Goal: Task Accomplishment & Management: Manage account settings

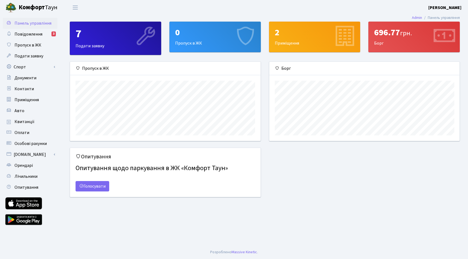
scroll to position [79, 190]
click at [43, 36] on link "Повідомлення 3" at bounding box center [30, 34] width 55 height 11
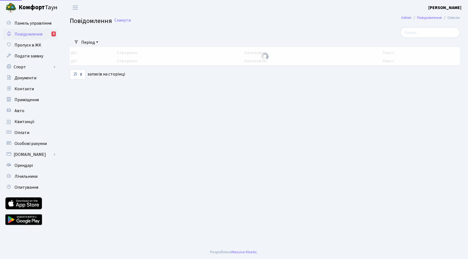
select select "25"
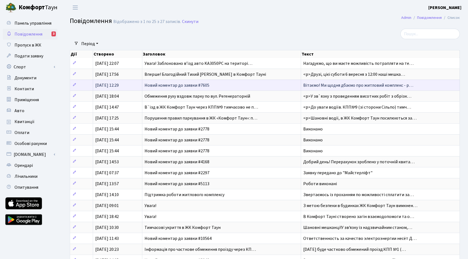
click at [167, 83] on span "Новий коментар до заявки #7605" at bounding box center [177, 85] width 65 height 6
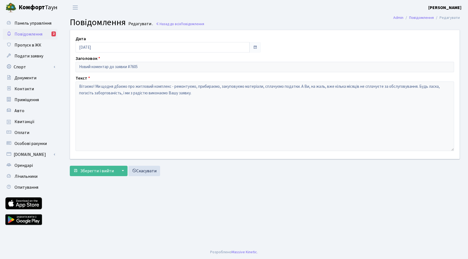
click at [39, 37] on link "Повідомлення 2" at bounding box center [30, 34] width 55 height 11
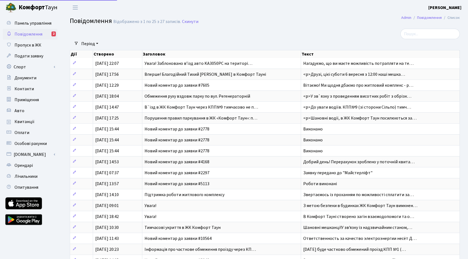
select select "25"
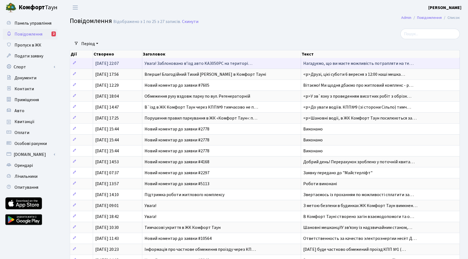
click at [197, 63] on span "Увага! Заблоковано вʼїзд авто KA3050PC на територі…" at bounding box center [199, 63] width 108 height 6
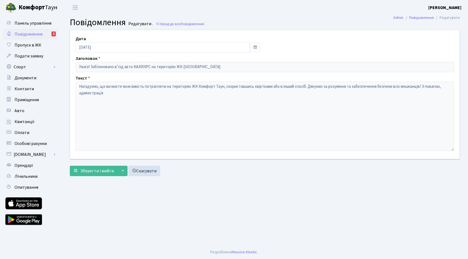
click at [31, 36] on span "Повідомлення" at bounding box center [29, 34] width 28 height 6
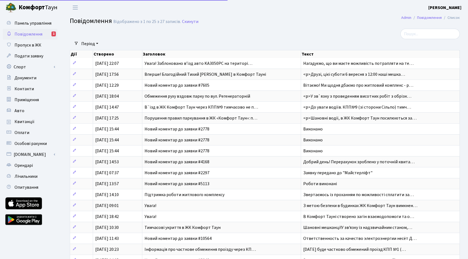
select select "25"
click at [36, 21] on span "Панель управління" at bounding box center [33, 23] width 37 height 6
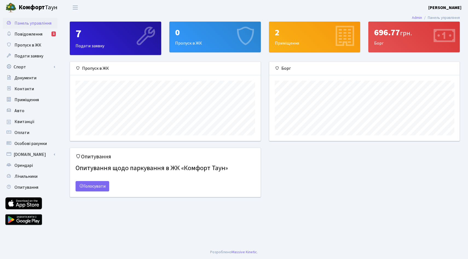
scroll to position [79, 190]
click at [108, 173] on h4 "Опитування щодо паркування в ЖК «Комфорт Таун»" at bounding box center [166, 168] width 180 height 12
click at [109, 168] on h4 "Опитування щодо паркування в ЖК «Комфорт Таун»" at bounding box center [166, 168] width 180 height 12
click at [95, 188] on link "Голосувати" at bounding box center [93, 186] width 34 height 10
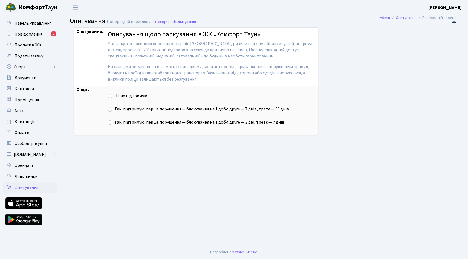
click at [114, 96] on label "Ні, не підтримую" at bounding box center [130, 96] width 33 height 6
click at [114, 96] on input "Ні, не підтримую" at bounding box center [116, 95] width 4 height 4
radio input "true"
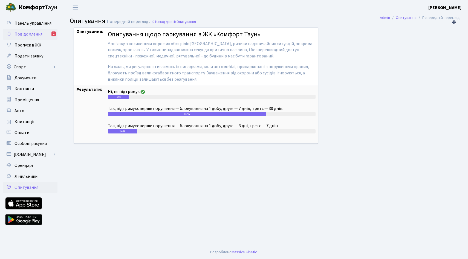
click at [31, 36] on span "Повідомлення" at bounding box center [29, 34] width 28 height 6
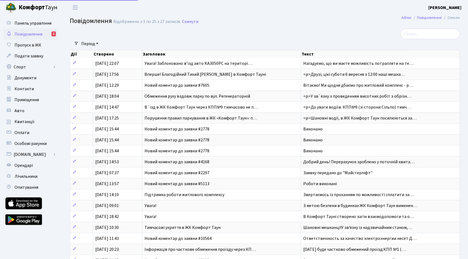
select select "25"
click at [40, 22] on span "Панель управління" at bounding box center [33, 23] width 37 height 6
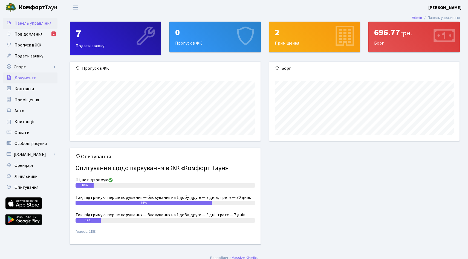
click at [33, 77] on span "Документи" at bounding box center [26, 78] width 22 height 6
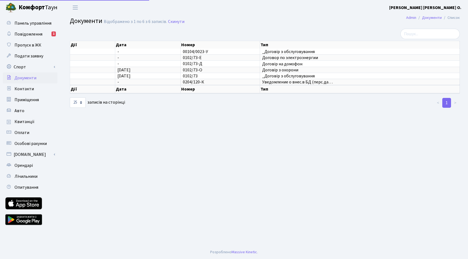
select select "25"
click at [44, 102] on link "Приміщення" at bounding box center [30, 99] width 55 height 11
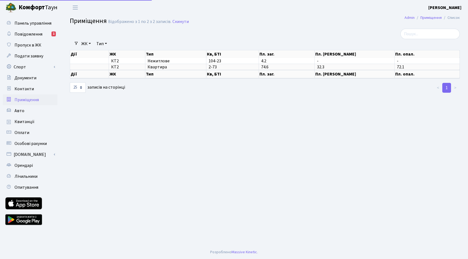
select select "25"
click at [34, 114] on link "Авто" at bounding box center [30, 110] width 55 height 11
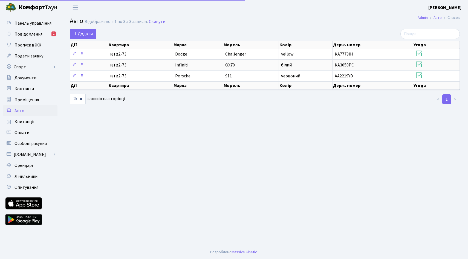
select select "25"
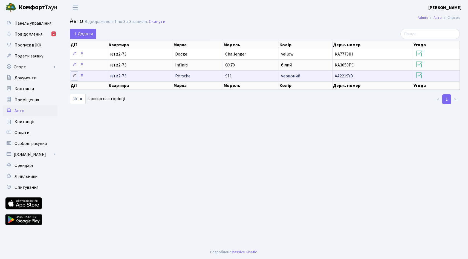
click at [73, 75] on icon at bounding box center [75, 76] width 4 height 4
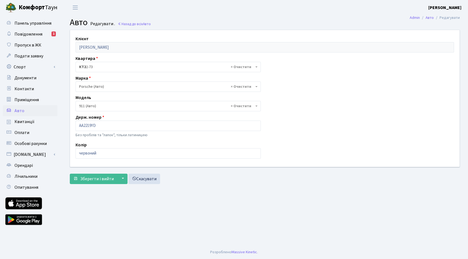
select select "1948"
click at [256, 106] on b at bounding box center [256, 106] width 2 height 1
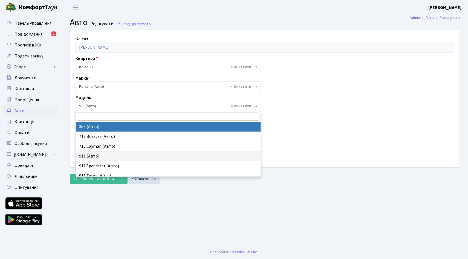
click at [356, 90] on div "Клієнт [PERSON_NAME] Квартира - <b>КТ2</b>&nbsp;&nbsp;&nbsp;2-73 × КТ2 2-73 Мар…" at bounding box center [265, 98] width 398 height 137
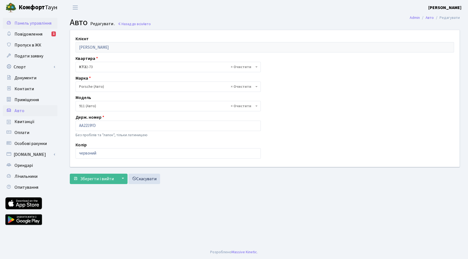
click at [38, 25] on span "Панель управління" at bounding box center [33, 23] width 37 height 6
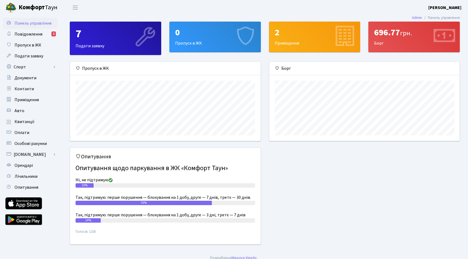
scroll to position [79, 190]
click at [116, 44] on div "7 Подати заявку" at bounding box center [115, 38] width 91 height 33
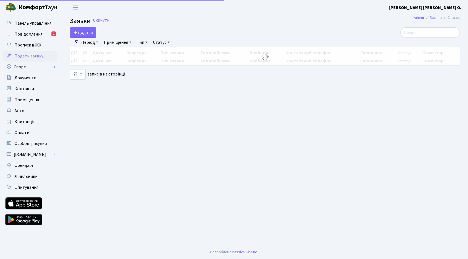
select select "25"
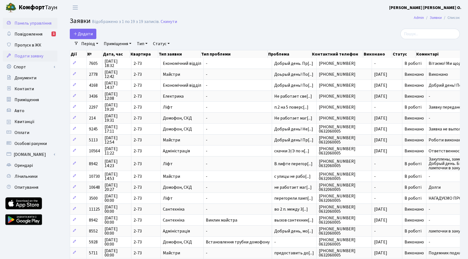
click at [37, 22] on span "Панель управління" at bounding box center [33, 23] width 37 height 6
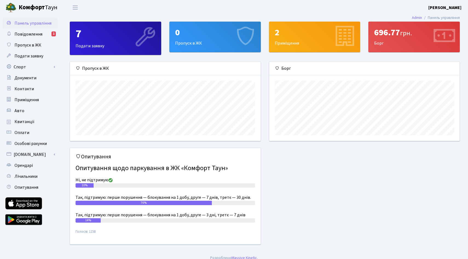
scroll to position [79, 190]
click at [390, 42] on div "696.77 грн. Борг" at bounding box center [414, 37] width 91 height 30
click at [409, 31] on span "грн." at bounding box center [406, 33] width 12 height 10
click at [446, 44] on icon at bounding box center [444, 37] width 26 height 26
click at [446, 38] on icon at bounding box center [444, 37] width 26 height 26
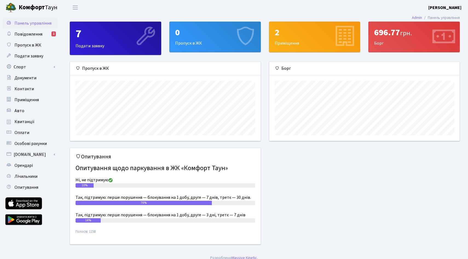
click at [404, 44] on div "696.77 грн. Борг" at bounding box center [414, 37] width 91 height 30
click at [360, 77] on div at bounding box center [364, 108] width 190 height 66
click at [285, 72] on div "Борг" at bounding box center [364, 68] width 190 height 13
click at [36, 68] on link "Спорт" at bounding box center [30, 67] width 55 height 11
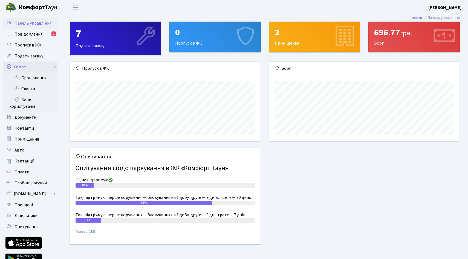
click at [36, 68] on link "Спорт" at bounding box center [30, 67] width 55 height 11
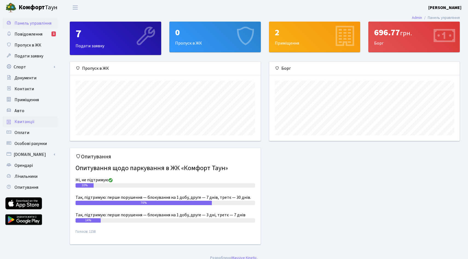
click at [37, 123] on link "Квитанції" at bounding box center [30, 121] width 55 height 11
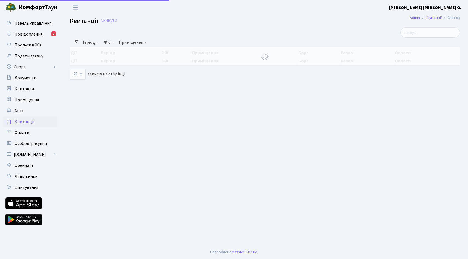
select select "25"
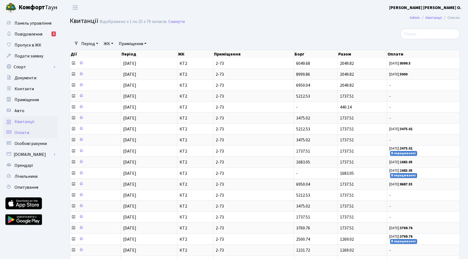
click at [33, 133] on link "Оплати" at bounding box center [30, 132] width 55 height 11
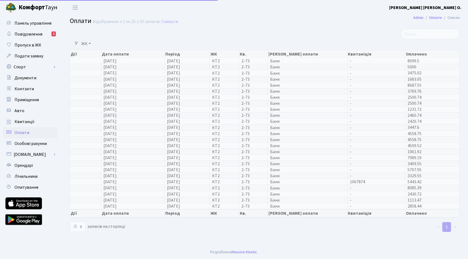
select select "25"
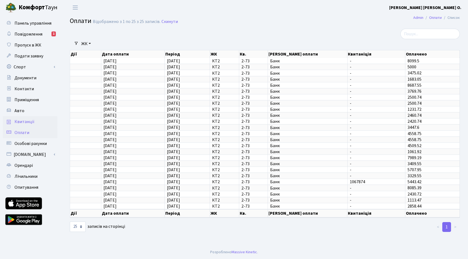
click at [31, 123] on span "Квитанції" at bounding box center [25, 122] width 20 height 6
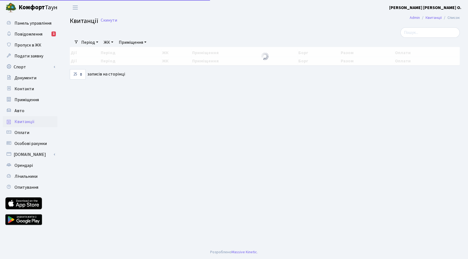
select select "25"
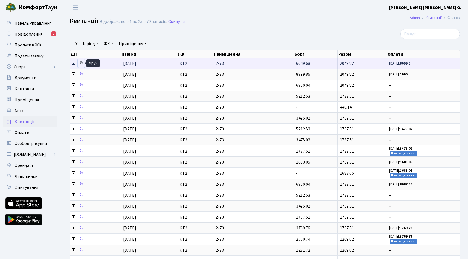
click at [82, 63] on icon at bounding box center [81, 63] width 4 height 4
